Goal: Information Seeking & Learning: Learn about a topic

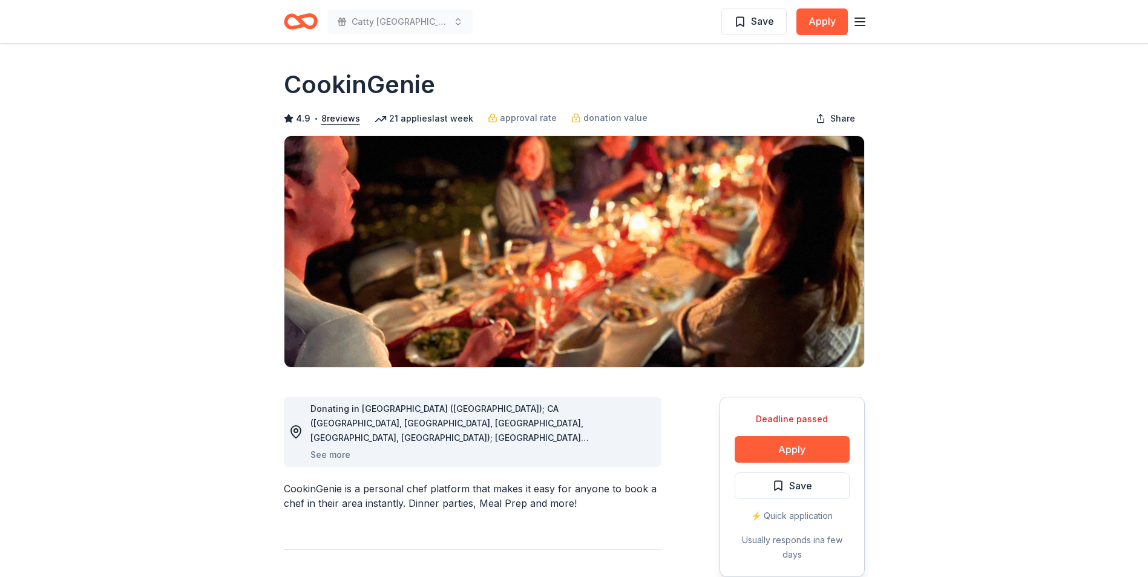
scroll to position [1501, 0]
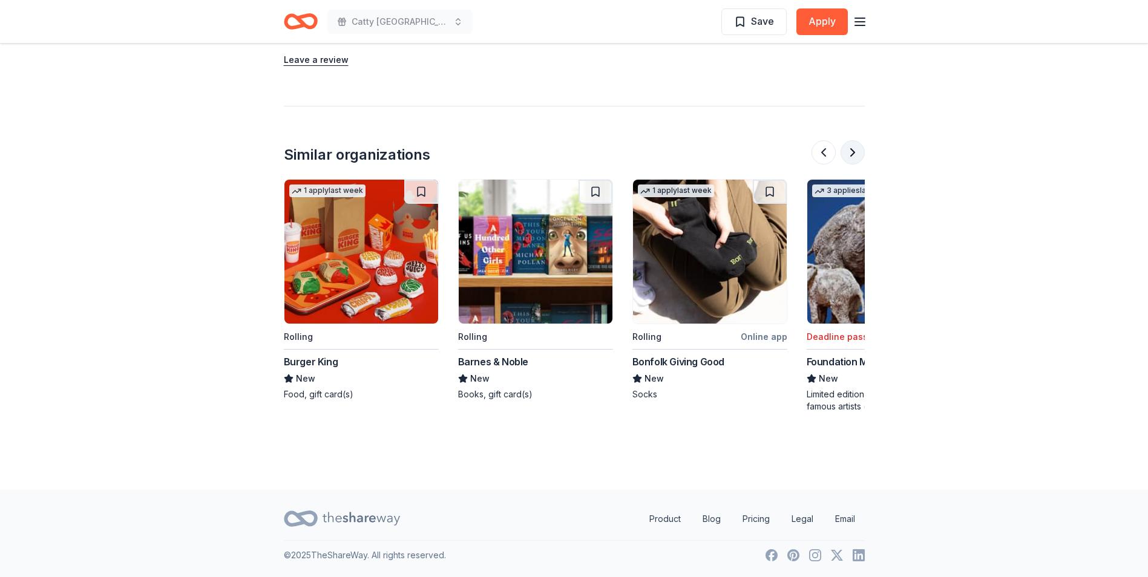
click at [858, 154] on button at bounding box center [853, 152] width 24 height 24
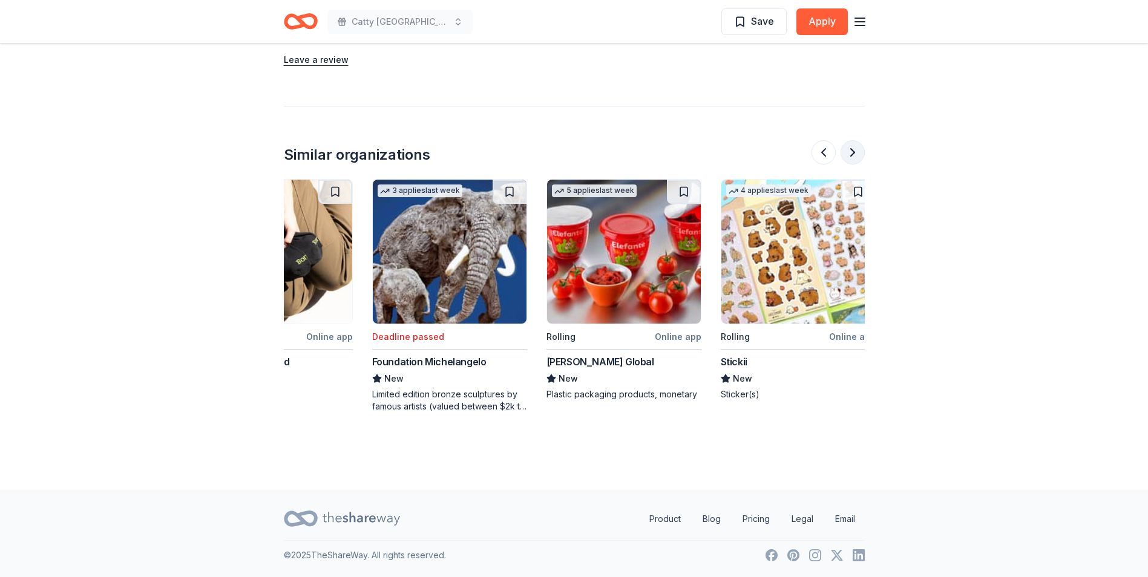
scroll to position [0, 1046]
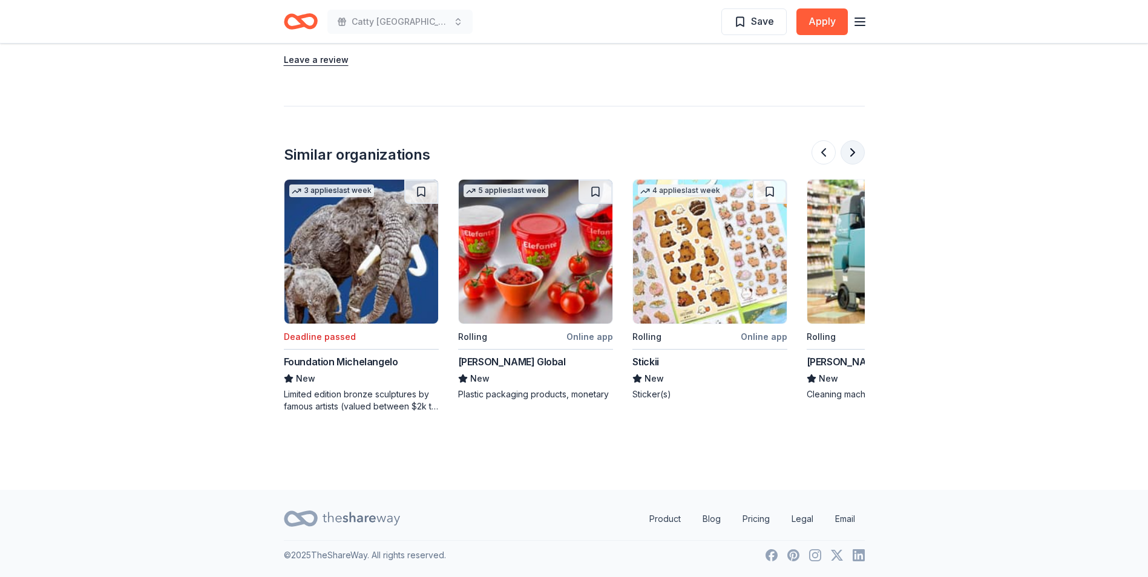
click at [858, 154] on button at bounding box center [853, 152] width 24 height 24
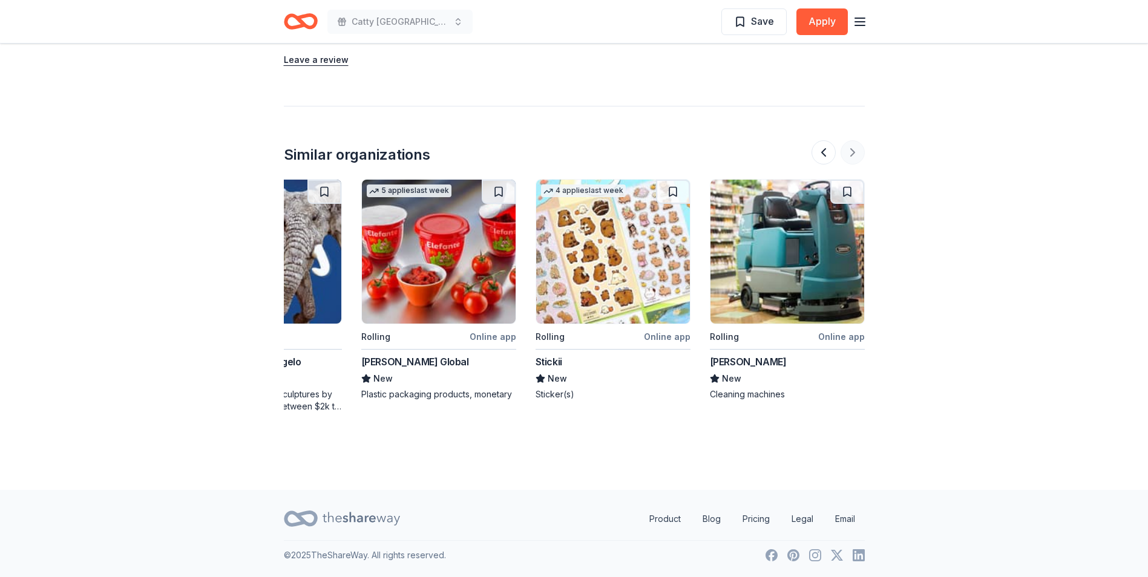
click at [858, 154] on div at bounding box center [838, 152] width 53 height 24
click at [794, 261] on img at bounding box center [788, 252] width 154 height 144
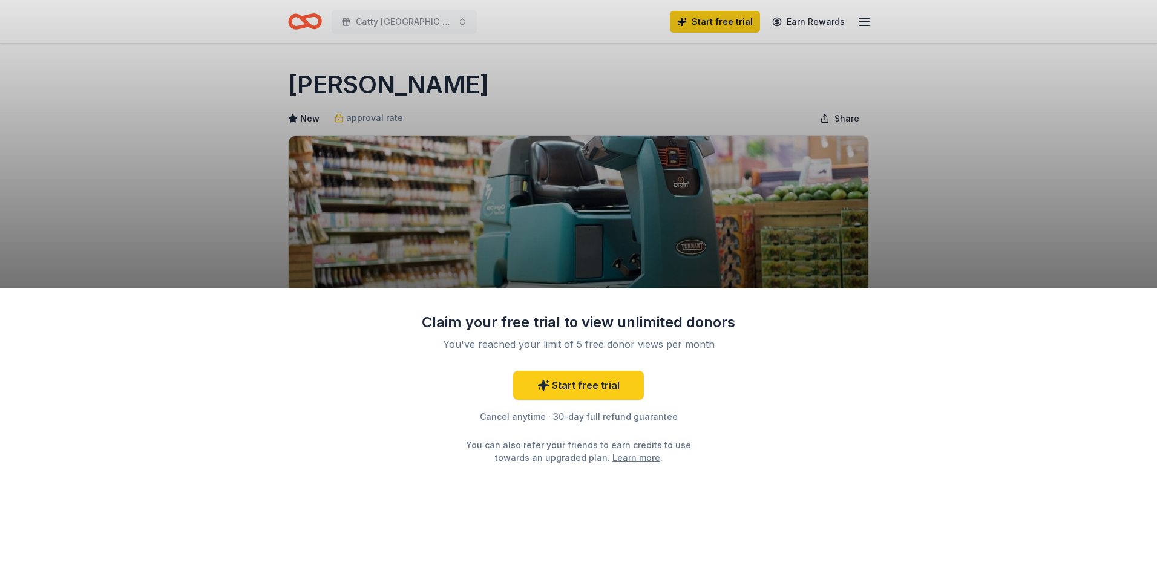
click at [939, 167] on div "Claim your free trial to view unlimited donors You've reached your limit of 5 f…" at bounding box center [578, 288] width 1157 height 577
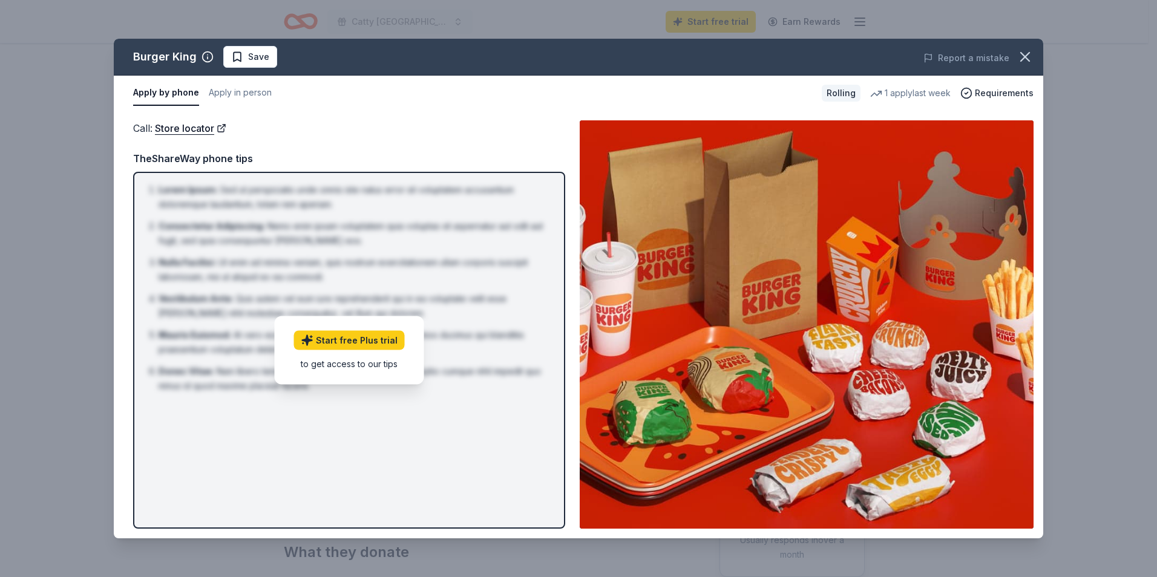
scroll to position [484, 0]
